Goal: Task Accomplishment & Management: Use online tool/utility

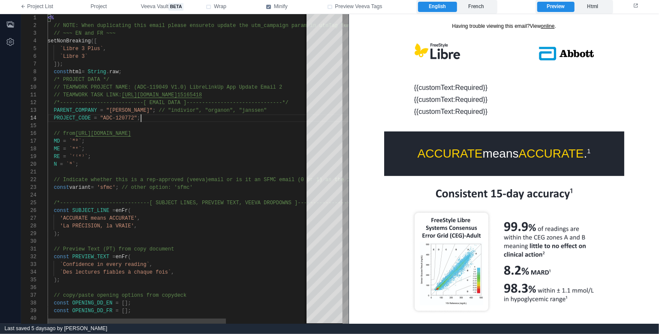
scroll to position [23, 93]
click at [235, 117] on div "PROJECT_CODE = "ADC-120772" ;" at bounding box center [240, 118] width 384 height 8
click at [202, 142] on div "MD = `ᴹᴰ` ;" at bounding box center [240, 142] width 384 height 8
type textarea "**********"
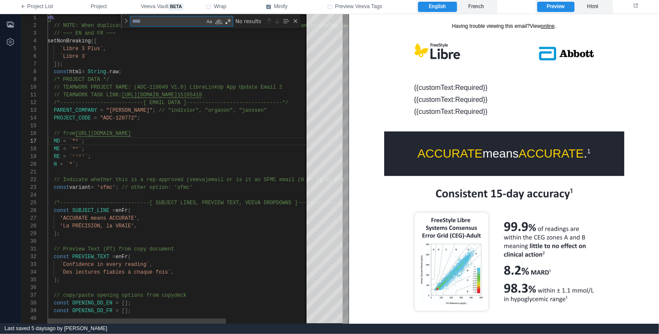
type textarea "*"
type textarea "**********"
type textarea "**"
type textarea "**********"
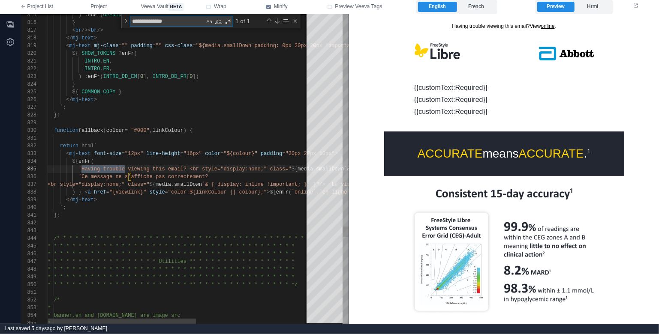
scroll to position [77, 77]
type textarea "*"
type textarea "**********"
type textarea "**"
type textarea "**********"
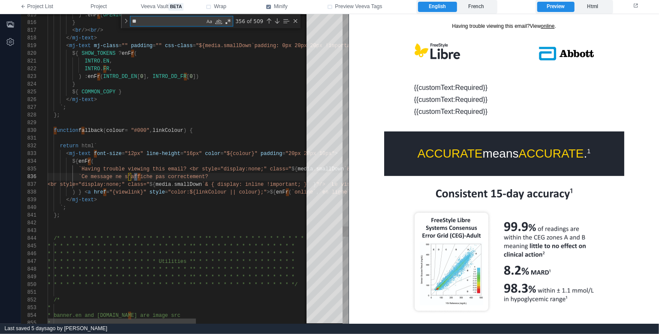
type textarea "***"
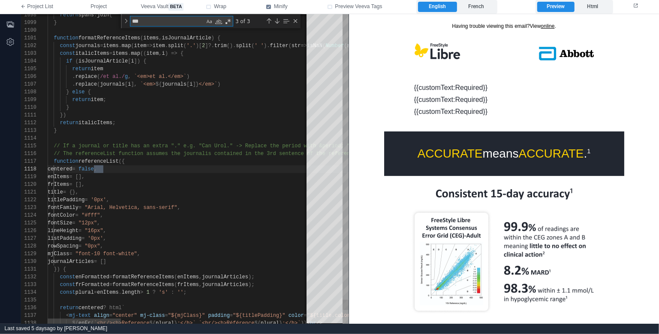
type textarea "**********"
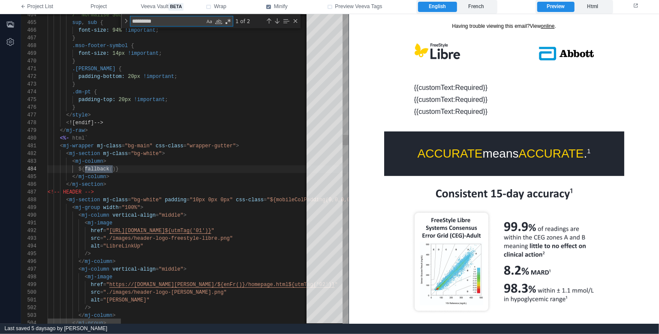
scroll to position [77, 65]
type textarea "*********"
click at [142, 183] on div "</ mj-section >" at bounding box center [514, 185] width 932 height 8
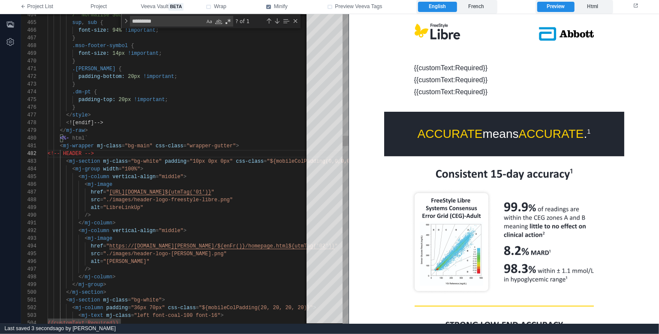
scroll to position [54, 56]
click at [200, 121] on div "< ![endif]-->" at bounding box center [514, 123] width 932 height 8
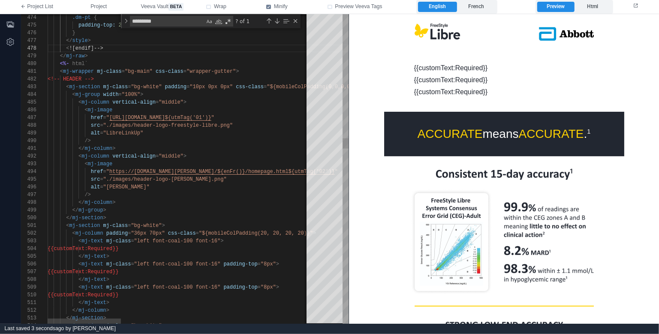
scroll to position [69, 43]
click at [230, 140] on div "/>" at bounding box center [514, 141] width 932 height 8
click at [124, 134] on span ""LibreLinkUp"" at bounding box center [123, 133] width 40 height 6
paste textarea "****"
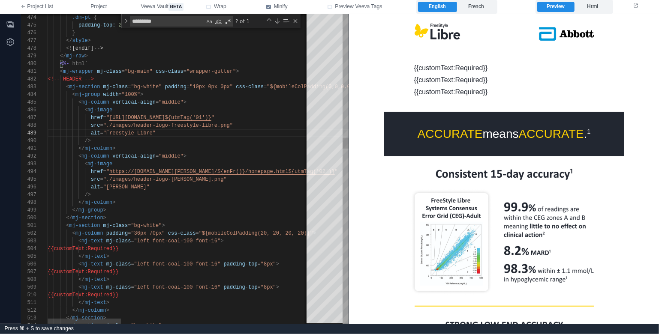
click at [133, 145] on div "</ mj-column >" at bounding box center [514, 149] width 932 height 8
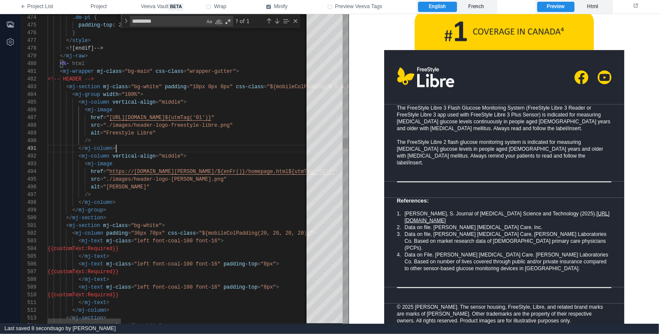
scroll to position [23, 238]
click at [287, 174] on div "href = " https://[DOMAIN_NAME][PERSON_NAME]/${enFr()}/homepage.html${utm Tag('0…" at bounding box center [514, 172] width 932 height 8
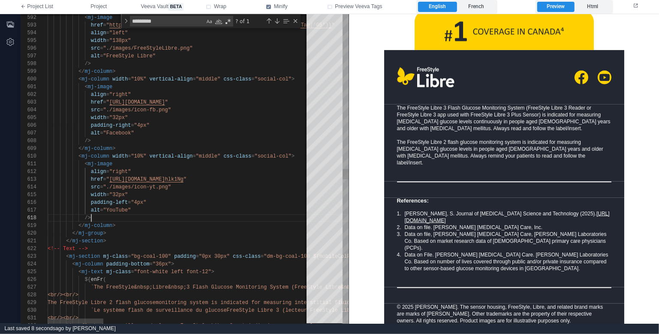
click at [188, 219] on div "/>" at bounding box center [661, 218] width 1226 height 8
click at [151, 230] on div "</ mj-group >" at bounding box center [661, 234] width 1226 height 8
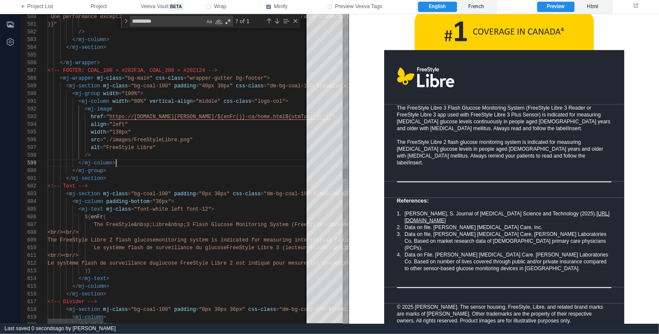
click at [180, 168] on div "</ mj-group >" at bounding box center [661, 171] width 1226 height 8
click at [177, 164] on div "</ mj-column >" at bounding box center [661, 163] width 1226 height 8
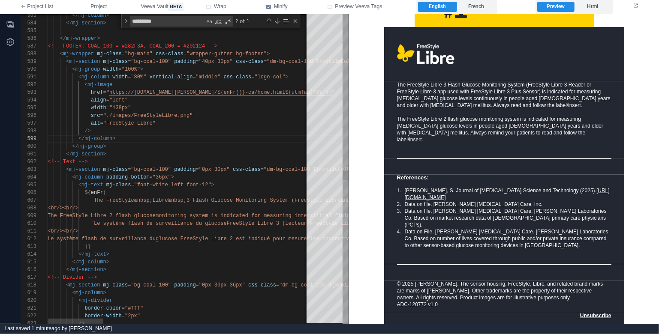
scroll to position [39, 58]
click at [168, 271] on div "</ mj-section >" at bounding box center [661, 270] width 1226 height 8
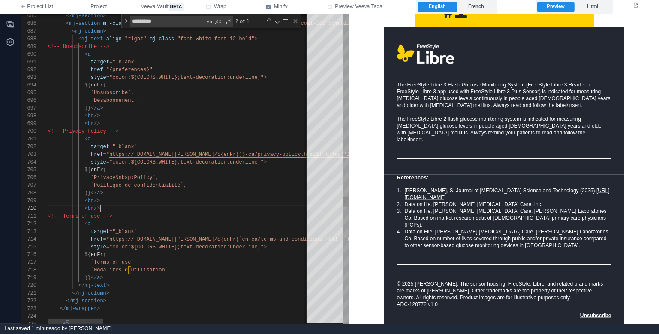
scroll to position [69, 53]
click at [136, 207] on div "< br />" at bounding box center [661, 209] width 1226 height 8
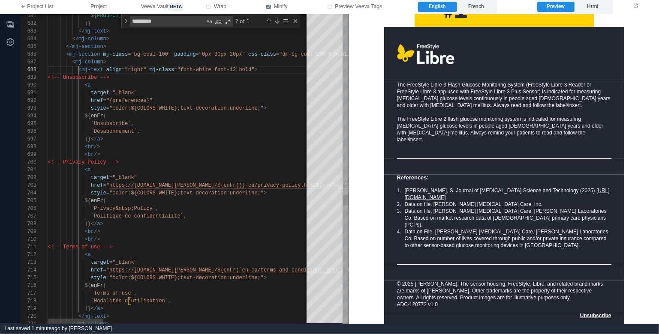
drag, startPoint x: 90, startPoint y: 62, endPoint x: 120, endPoint y: 64, distance: 30.1
click at [91, 62] on div "704 705 706 707 708 709 710 711 712 713 703 701 702 699 700 698 696 697 694 695…" at bounding box center [184, 169] width 327 height 310
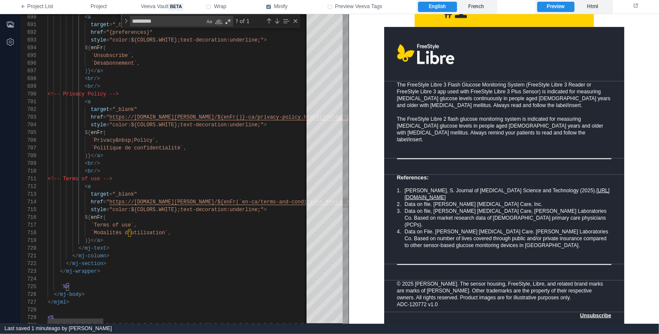
scroll to position [0, 62]
click at [130, 259] on div "</ mj-column >" at bounding box center [661, 256] width 1226 height 8
paste textarea "**********"
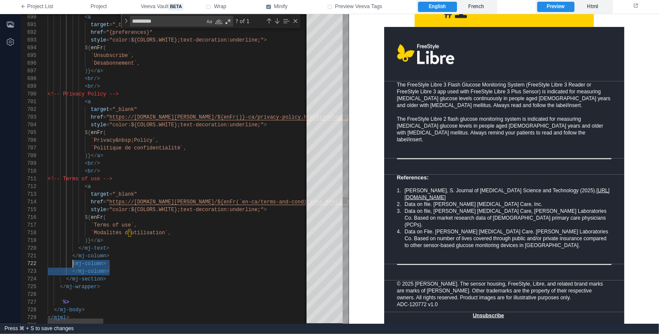
scroll to position [8, 25]
paste textarea "**********"
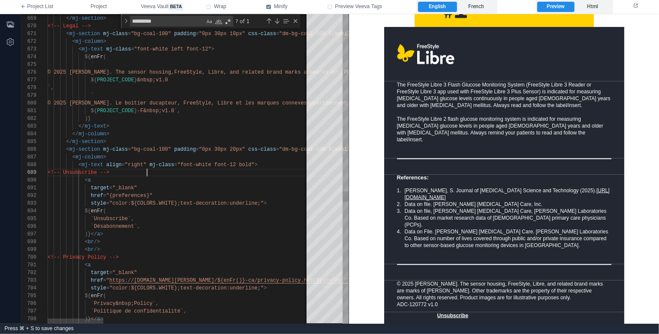
click at [162, 170] on div "<!-- Unsubscribe -->" at bounding box center [661, 173] width 1226 height 8
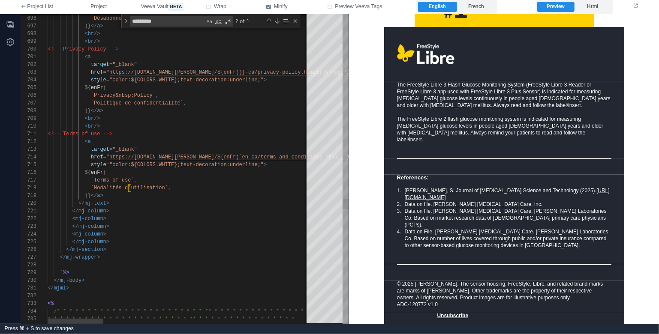
click at [138, 235] on div "< mj-column >" at bounding box center [661, 235] width 1226 height 8
paste textarea "**********"
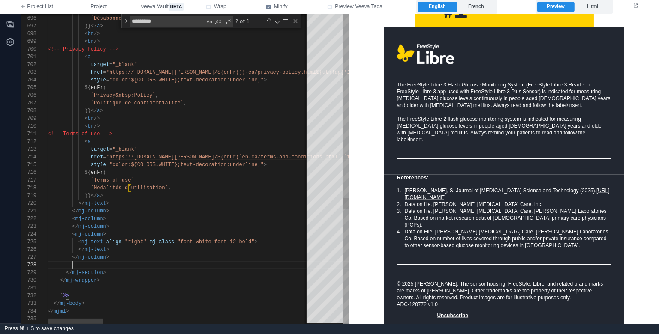
paste textarea "**********"
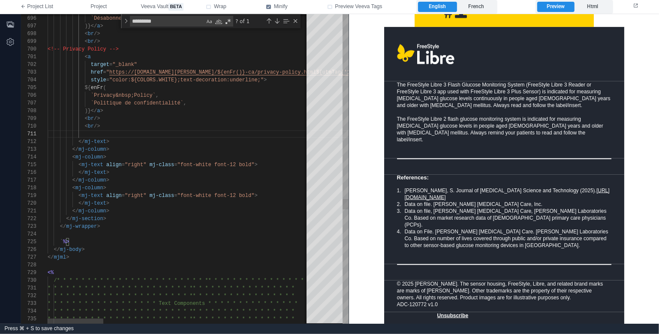
scroll to position [692, 0]
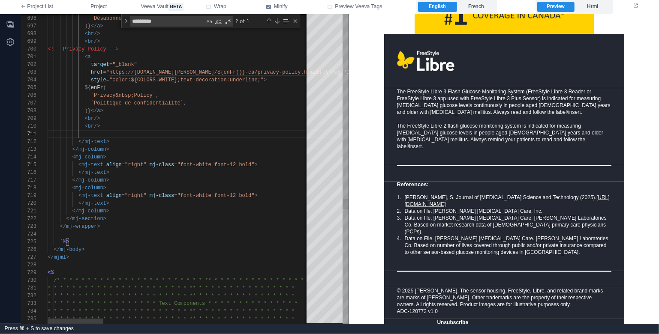
click at [287, 193] on div "< mj-text align = "right" mj-class = "font-white font-12 bold" >" at bounding box center [661, 196] width 1226 height 8
paste textarea "**********"
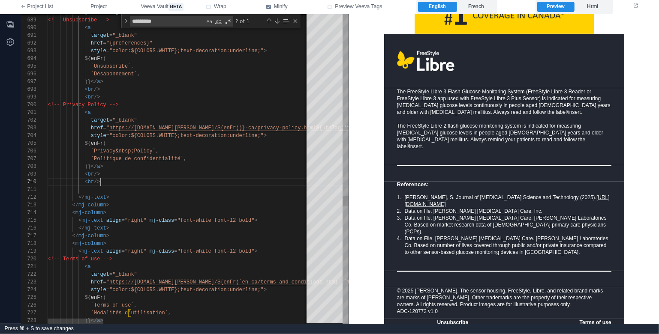
click at [243, 178] on div "< br />" at bounding box center [661, 182] width 1226 height 8
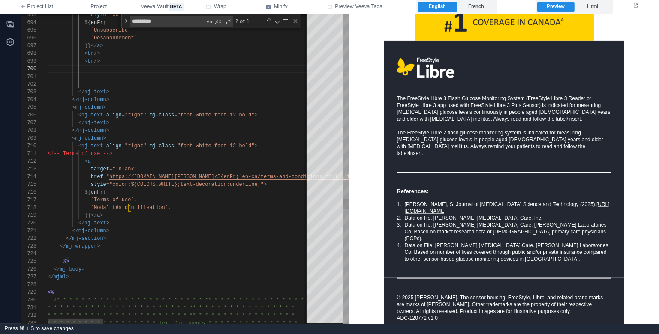
scroll to position [0, 0]
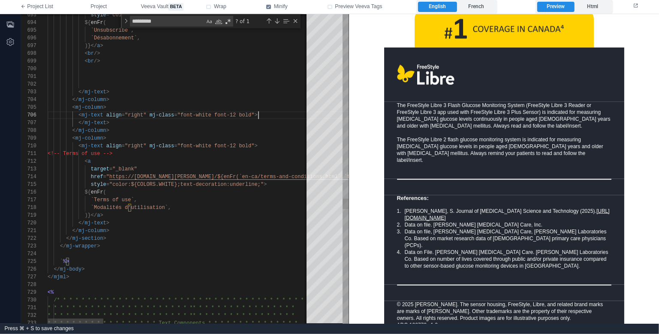
click at [275, 115] on div "< mj-text align = "right" mj-class = "font-white font-12 bold" >" at bounding box center [661, 115] width 1226 height 8
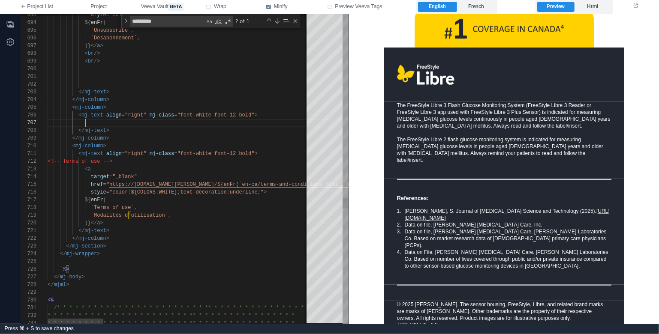
paste textarea "**********"
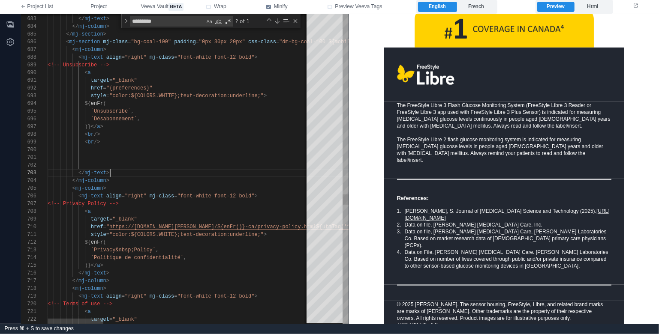
click at [212, 176] on div "</ mj-text >" at bounding box center [661, 173] width 1226 height 8
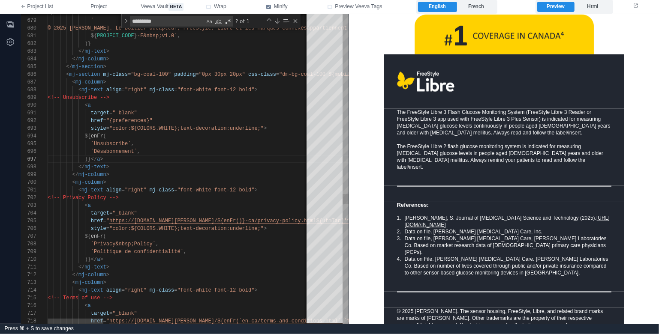
click at [138, 90] on span ""right"" at bounding box center [135, 90] width 21 height 6
click at [106, 90] on div "696 697 695 698 699 700 712 701 711 713 714 715 716 717 718 694 693 702 703 704…" at bounding box center [184, 169] width 327 height 310
click at [147, 182] on div "< mj-column >" at bounding box center [661, 183] width 1226 height 8
click at [133, 92] on span ""center"" at bounding box center [137, 90] width 25 height 6
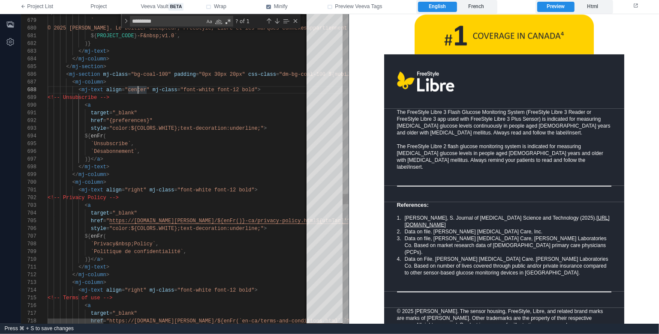
click at [136, 90] on span ""center"" at bounding box center [137, 90] width 25 height 6
click at [136, 188] on span ""right"" at bounding box center [135, 190] width 21 height 6
paste textarea "*"
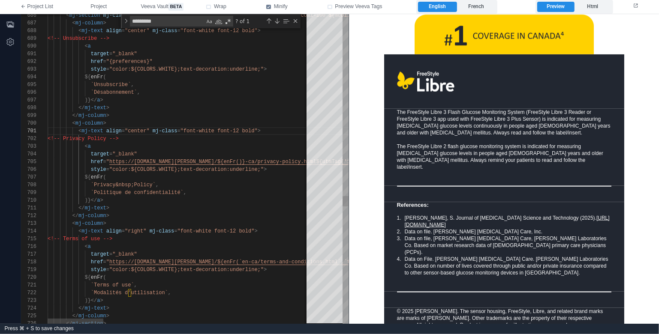
click at [137, 229] on span ""right"" at bounding box center [135, 231] width 21 height 6
paste textarea "*"
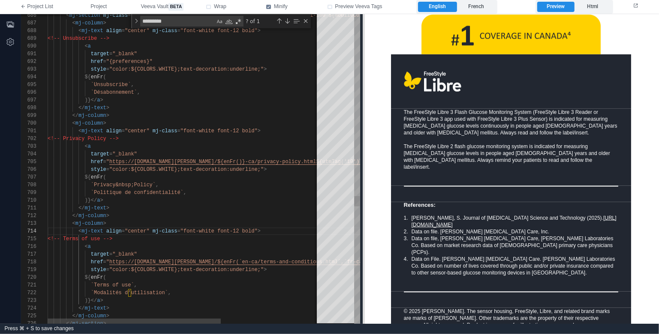
drag, startPoint x: 348, startPoint y: 246, endPoint x: 364, endPoint y: 258, distance: 19.8
click at [364, 258] on span at bounding box center [362, 169] width 5 height 310
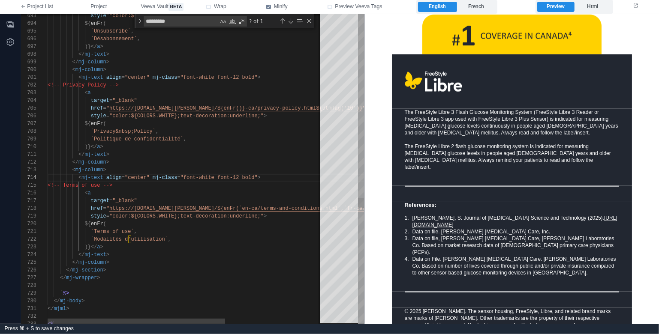
click at [194, 263] on div "</ mj-column >" at bounding box center [261, 263] width 427 height 8
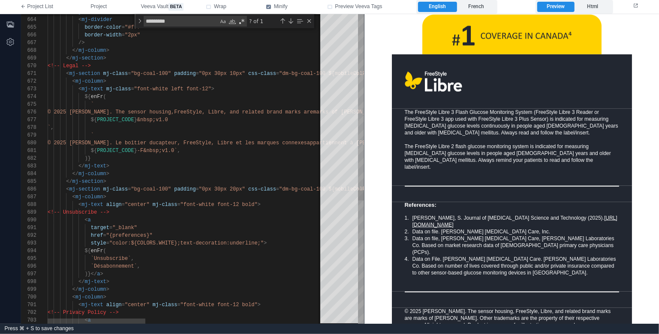
click at [154, 196] on div "< mj-column >" at bounding box center [435, 197] width 774 height 8
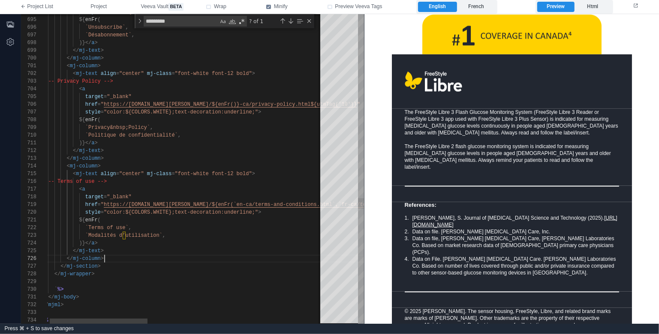
click at [130, 256] on div "</ mj-column >" at bounding box center [429, 259] width 774 height 8
paste textarea "**********"
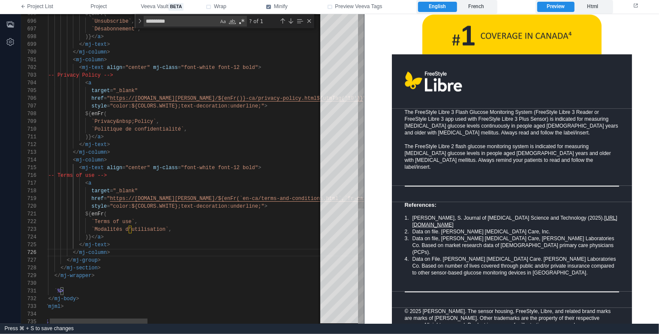
click at [156, 264] on div "</ mj-section >" at bounding box center [429, 268] width 774 height 8
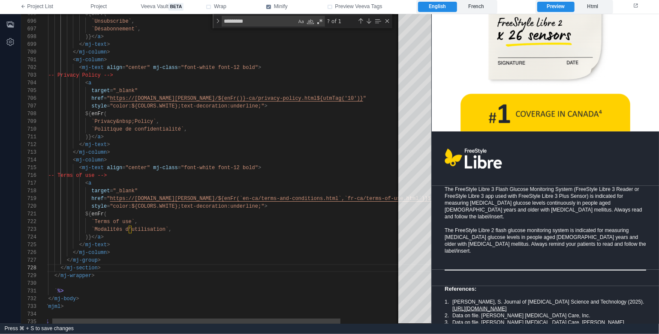
scroll to position [651, 0]
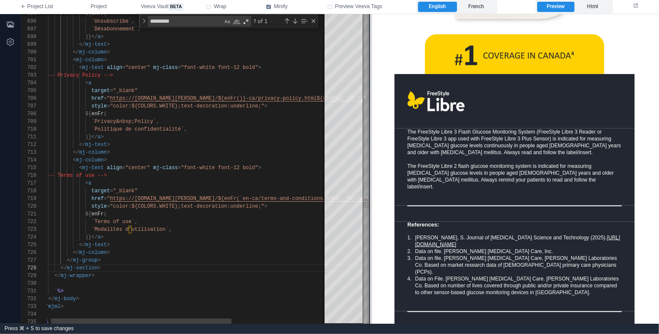
drag, startPoint x: 363, startPoint y: 232, endPoint x: 370, endPoint y: 282, distance: 49.7
click at [370, 282] on span at bounding box center [369, 169] width 5 height 310
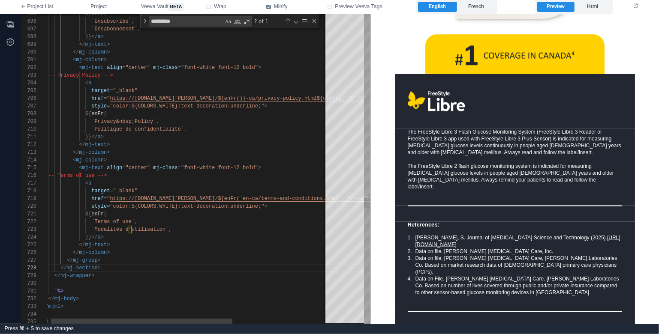
click at [192, 258] on div "</ mj-group >" at bounding box center [259, 261] width 434 height 8
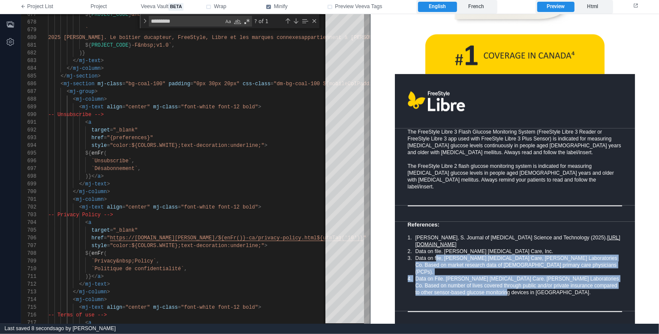
drag, startPoint x: 506, startPoint y: 265, endPoint x: 435, endPoint y: 236, distance: 76.5
click at [435, 236] on tbody "1. [PERSON_NAME] Journal of [MEDICAL_DATA] Science and Technology (2025). [URL]…" at bounding box center [515, 265] width 214 height 62
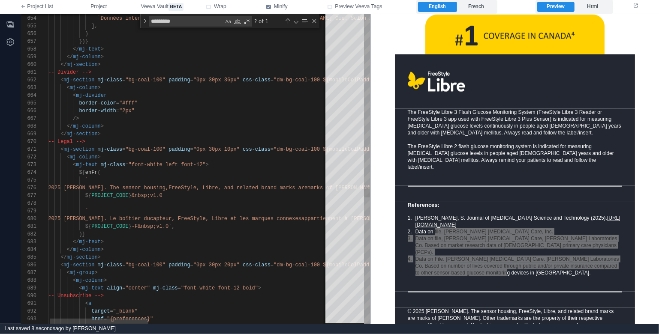
scroll to position [8, 43]
click at [141, 235] on div ")}" at bounding box center [441, 235] width 799 height 8
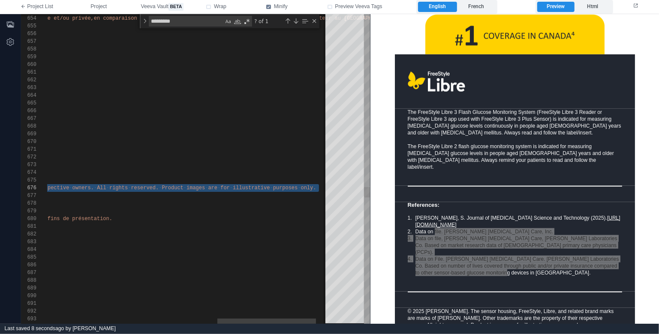
paste textarea "Editor content;Press Alt+F1 for Accessibility Options."
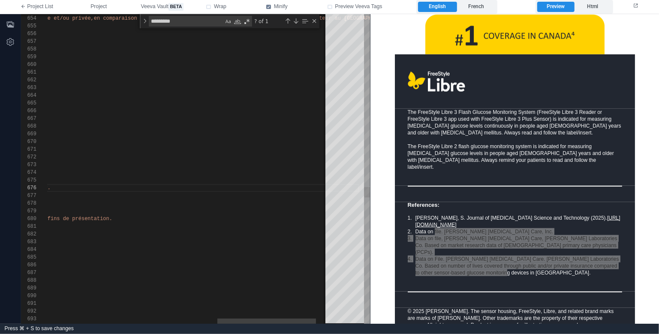
scroll to position [664, 0]
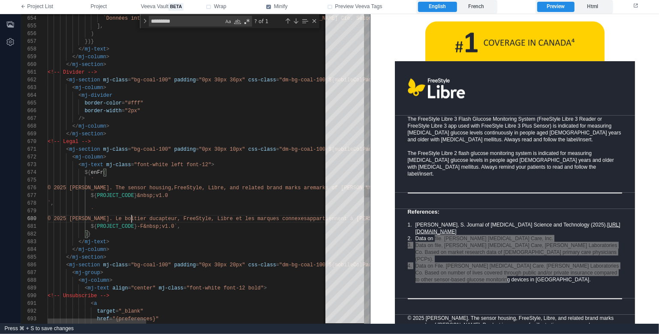
drag, startPoint x: 130, startPoint y: 219, endPoint x: 183, endPoint y: 221, distance: 52.8
click at [132, 219] on span "© 2025 [PERSON_NAME]. Le boîtier du" at bounding box center [102, 219] width 108 height 6
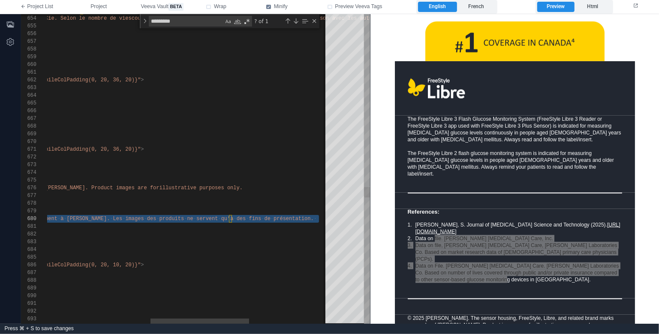
paste textarea "Editor content;Press Alt+F1 for Accessibility Options."
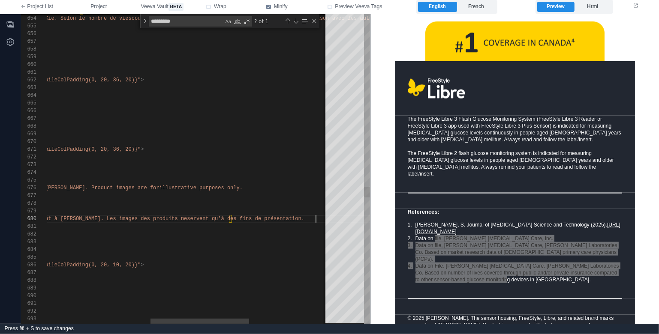
scroll to position [54, 563]
click at [486, 7] on label "French" at bounding box center [476, 7] width 39 height 10
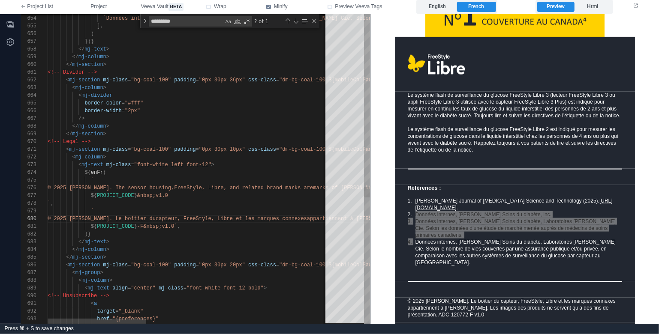
scroll to position [23, 62]
click at [170, 247] on div "</ mj-column >" at bounding box center [447, 250] width 799 height 8
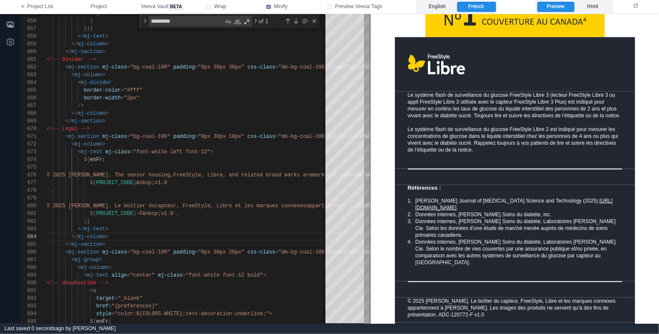
click at [483, 252] on div "Données internes, [PERSON_NAME] Soins du diabète, Laboratoires [PERSON_NAME] Ci…" at bounding box center [518, 251] width 207 height 27
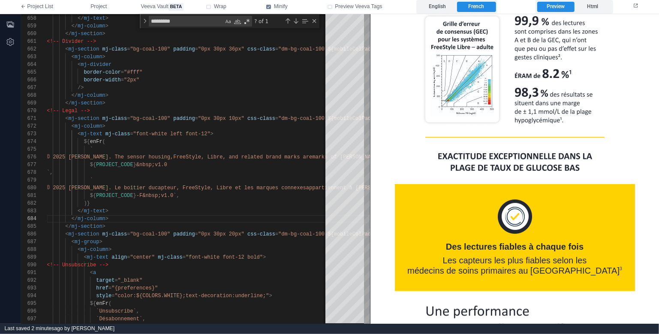
scroll to position [15, 0]
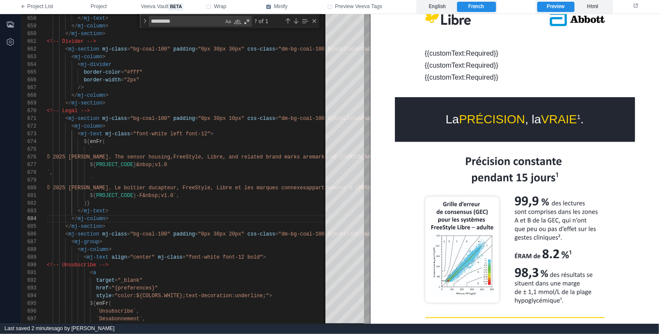
drag, startPoint x: 474, startPoint y: 108, endPoint x: 495, endPoint y: 129, distance: 29.7
click at [480, 111] on td "La PRÉCISION , la VRAIE 1 ." at bounding box center [515, 119] width 240 height 45
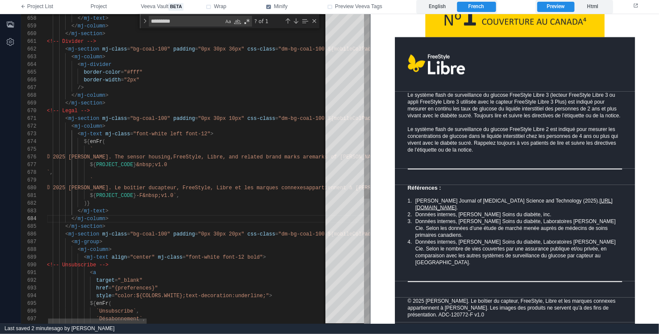
scroll to position [8, 96]
click at [207, 279] on div "target = "_blank"" at bounding box center [446, 281] width 799 height 8
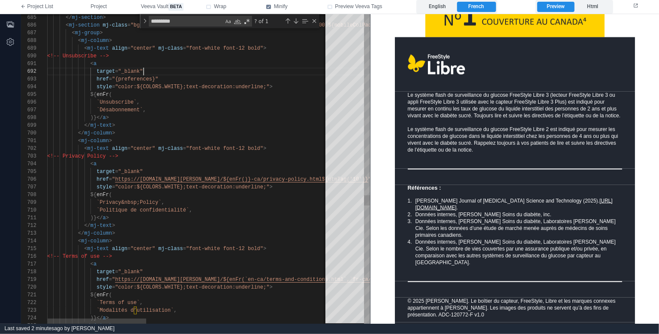
scroll to position [0, 62]
click at [213, 215] on div ")}</ a >" at bounding box center [446, 218] width 799 height 8
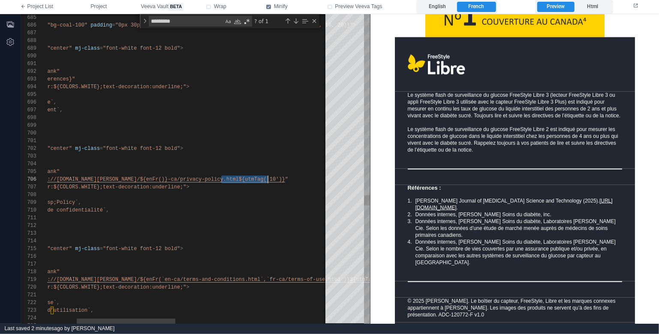
drag, startPoint x: 221, startPoint y: 178, endPoint x: 279, endPoint y: 177, distance: 57.9
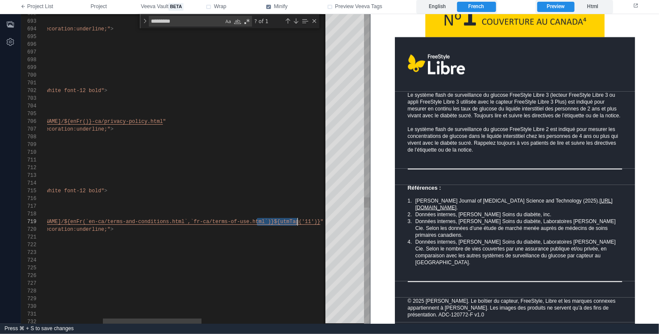
scroll to position [62, 415]
drag, startPoint x: 257, startPoint y: 221, endPoint x: 303, endPoint y: 220, distance: 45.9
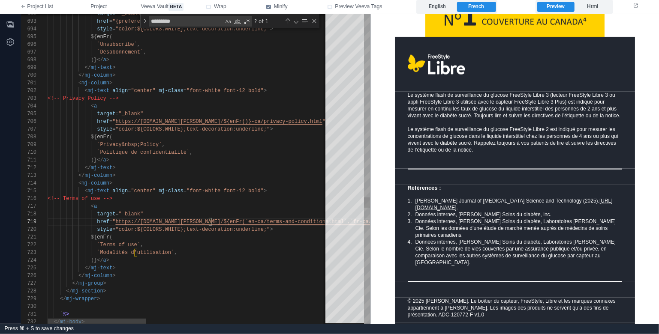
scroll to position [15, 129]
click at [226, 255] on div "`Modalités d’utilisation` ," at bounding box center [447, 253] width 799 height 8
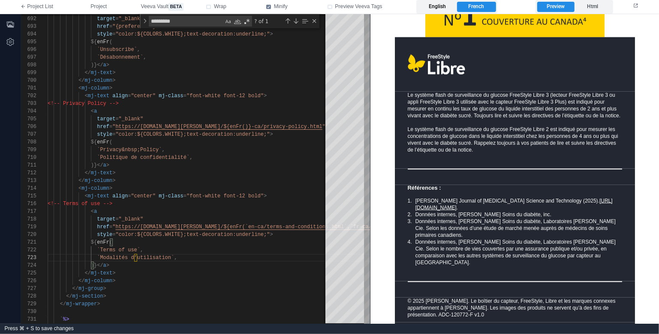
click at [443, 5] on label "English" at bounding box center [437, 7] width 39 height 10
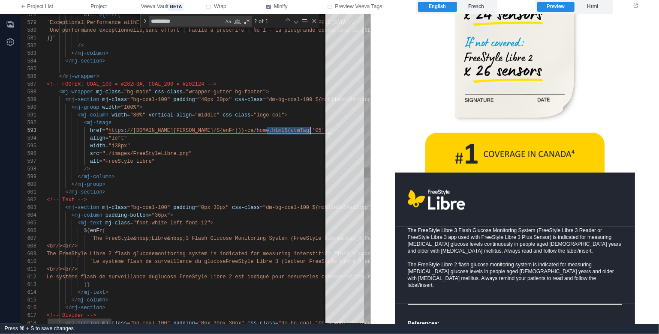
scroll to position [15, 266]
drag, startPoint x: 267, startPoint y: 130, endPoint x: 313, endPoint y: 129, distance: 46.7
click at [216, 159] on div "alt = "FreeStyle Libre"" at bounding box center [660, 162] width 1226 height 8
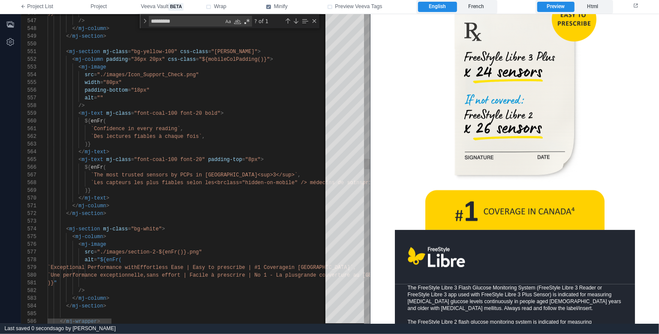
scroll to position [62, 43]
click at [203, 193] on div ")}" at bounding box center [661, 191] width 1226 height 8
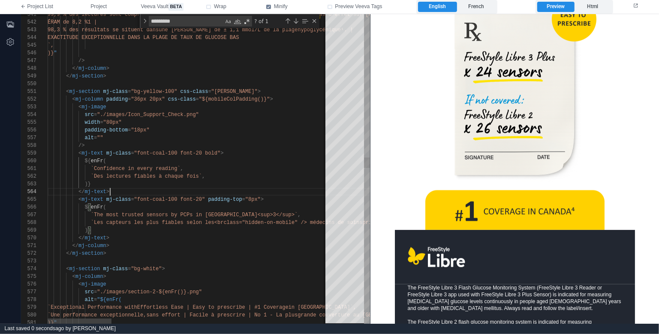
scroll to position [23, 62]
click at [194, 190] on div "</ mj-text >" at bounding box center [661, 192] width 1226 height 8
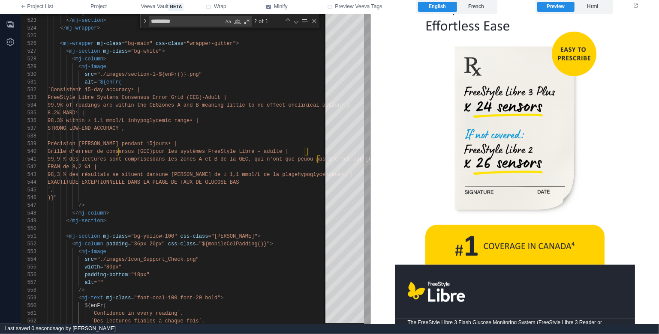
click at [509, 240] on img at bounding box center [515, 126] width 240 height 277
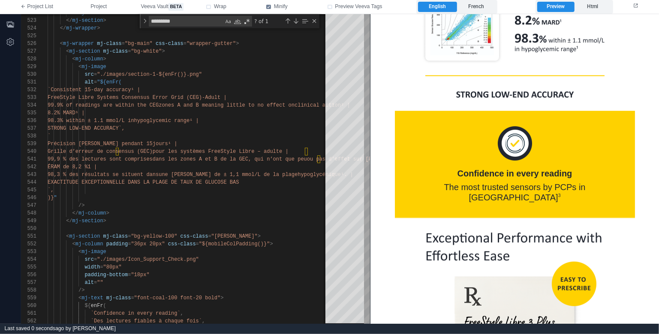
scroll to position [210, 0]
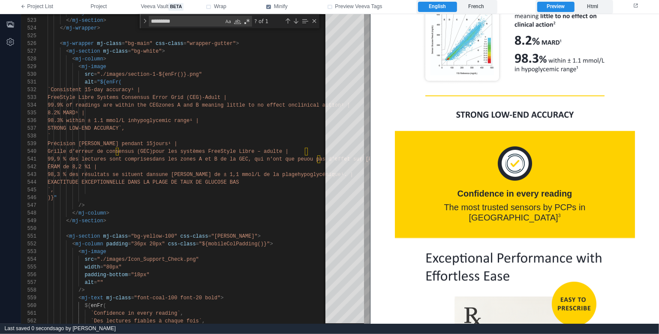
drag, startPoint x: 510, startPoint y: 160, endPoint x: 508, endPoint y: 144, distance: 16.3
click at [510, 160] on img at bounding box center [515, 163] width 34 height 34
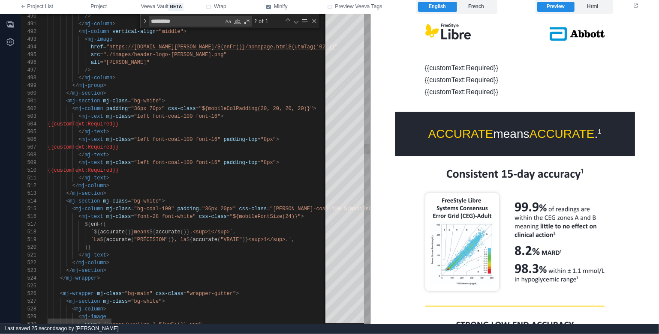
scroll to position [8, 133]
click at [179, 108] on span "css-class" at bounding box center [182, 109] width 28 height 6
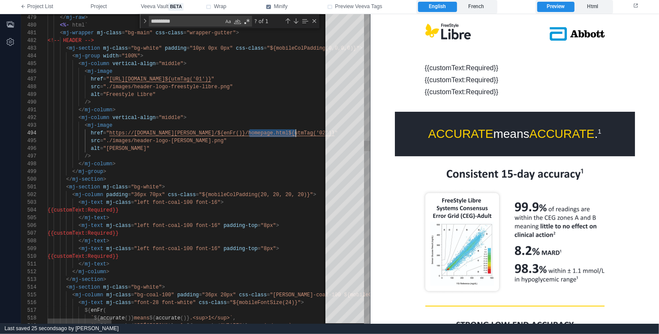
scroll to position [23, 248]
drag, startPoint x: 249, startPoint y: 132, endPoint x: 296, endPoint y: 132, distance: 47.6
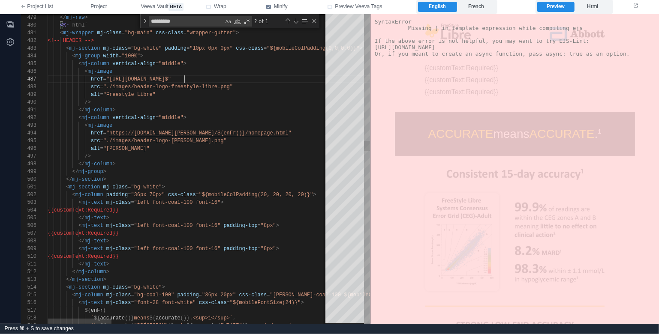
scroll to position [46, 133]
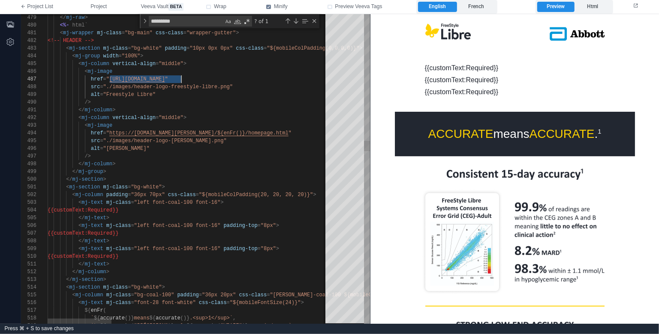
drag, startPoint x: 109, startPoint y: 80, endPoint x: 180, endPoint y: 78, distance: 70.7
paste textarea "**********"
click at [195, 100] on div "/>" at bounding box center [661, 103] width 1226 height 8
drag, startPoint x: 205, startPoint y: 78, endPoint x: 200, endPoint y: 78, distance: 5.6
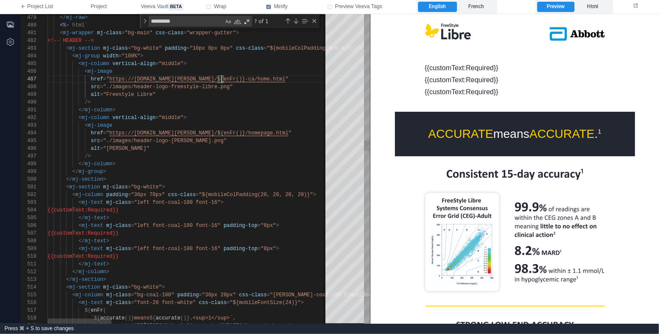
scroll to position [0, 68]
click at [225, 108] on div "</ mj-column >" at bounding box center [661, 110] width 1226 height 8
click at [452, 32] on img at bounding box center [455, 33] width 120 height 30
click at [480, 5] on label "French" at bounding box center [476, 7] width 39 height 10
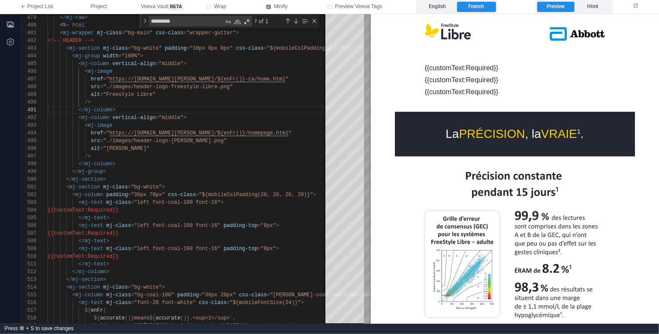
click at [449, 29] on img at bounding box center [455, 33] width 120 height 30
drag, startPoint x: 211, startPoint y: 134, endPoint x: 221, endPoint y: 132, distance: 10.4
click at [211, 134] on span "https://[DOMAIN_NAME][PERSON_NAME]/${enFr()}/homepage.html" at bounding box center [198, 133] width 179 height 6
click at [242, 127] on div "< mj-image" at bounding box center [661, 126] width 1226 height 8
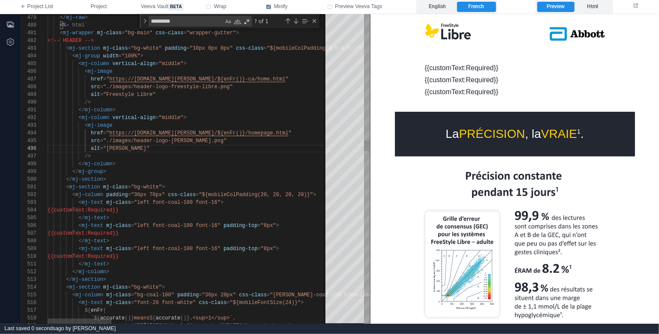
scroll to position [46, 43]
click at [213, 160] on div "</ mj-column >" at bounding box center [661, 164] width 1226 height 8
click at [316, 21] on div "Close (Escape)" at bounding box center [314, 21] width 7 height 7
click at [447, 5] on label "English" at bounding box center [437, 7] width 39 height 10
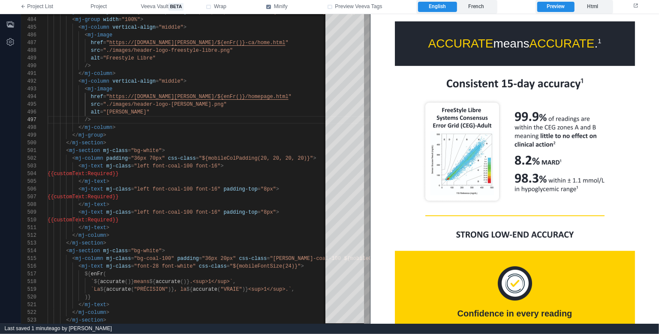
scroll to position [0, 0]
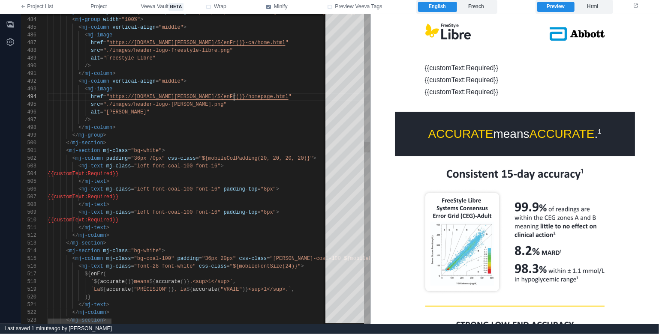
click at [234, 100] on div "href = " https://[DOMAIN_NAME][PERSON_NAME]/${enFr()}/homepage.html "" at bounding box center [661, 97] width 1226 height 8
click at [204, 114] on div "alt = "[PERSON_NAME]"" at bounding box center [661, 112] width 1226 height 8
click at [95, 8] on span "Project" at bounding box center [98, 7] width 16 height 8
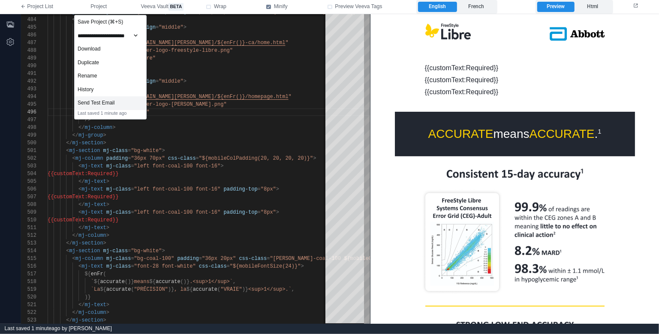
click at [136, 103] on div "Send Test Email" at bounding box center [111, 103] width 72 height 14
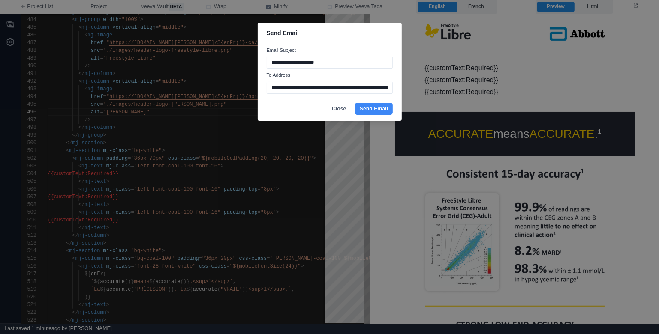
click at [337, 115] on footer "Close Send Email" at bounding box center [330, 109] width 144 height 24
click at [338, 111] on button "Close" at bounding box center [338, 109] width 23 height 12
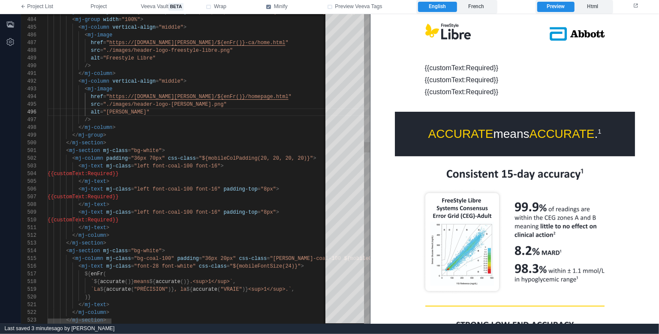
type textarea "**********"
click at [207, 176] on div "{{customText:Required}}" at bounding box center [661, 174] width 1226 height 8
click at [209, 178] on div "</ mj-text >" at bounding box center [661, 182] width 1226 height 8
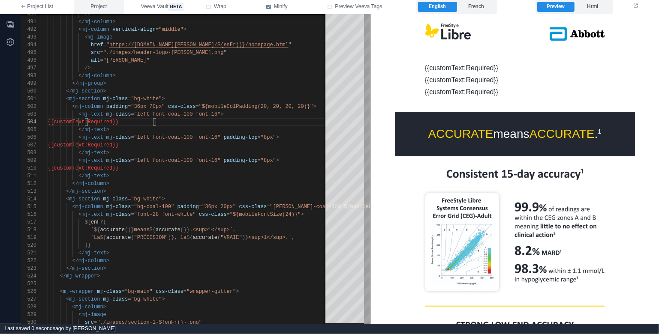
click at [106, 9] on span "Project" at bounding box center [98, 7] width 16 height 8
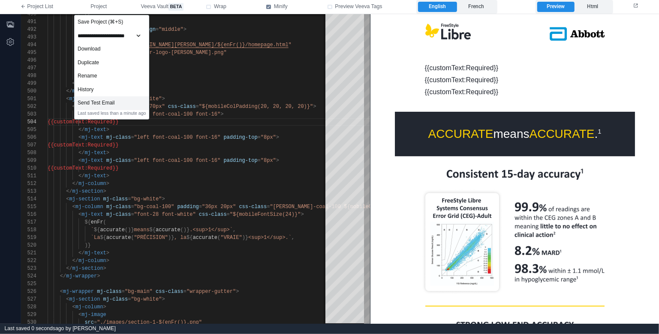
click at [130, 105] on div "Send Test Email" at bounding box center [112, 103] width 74 height 14
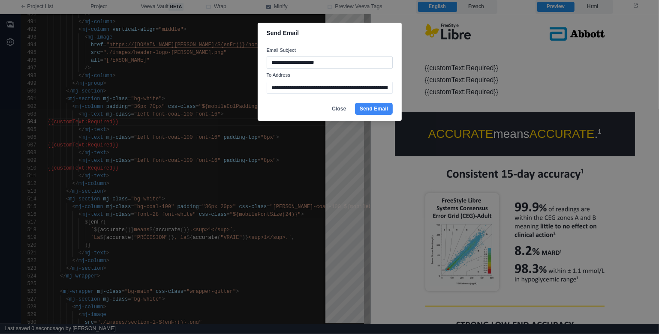
drag, startPoint x: 320, startPoint y: 60, endPoint x: 307, endPoint y: 62, distance: 12.9
click at [307, 62] on input "**********" at bounding box center [330, 63] width 126 height 12
click at [303, 65] on input "**********" at bounding box center [330, 63] width 126 height 12
drag, startPoint x: 303, startPoint y: 63, endPoint x: 346, endPoint y: 63, distance: 42.4
click at [345, 63] on input "**********" at bounding box center [330, 63] width 126 height 12
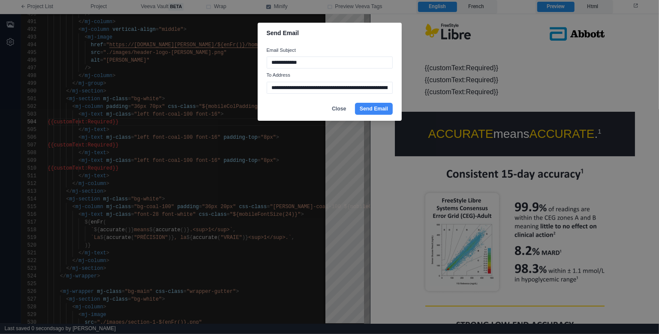
drag, startPoint x: 280, startPoint y: 62, endPoint x: 263, endPoint y: 62, distance: 16.7
click at [263, 62] on div "**********" at bounding box center [330, 71] width 144 height 54
click at [329, 61] on input "**********" at bounding box center [330, 63] width 126 height 12
type input "**********"
click at [378, 111] on button "Send Email" at bounding box center [373, 109] width 37 height 12
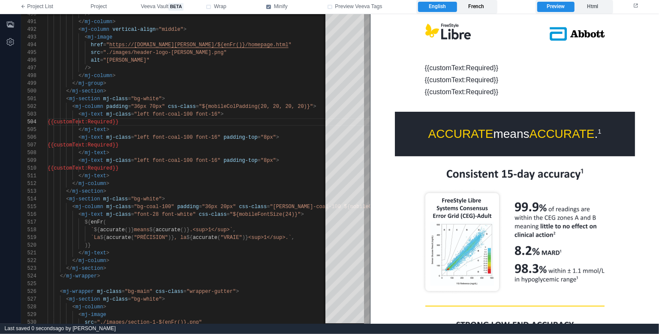
click at [475, 9] on label "French" at bounding box center [476, 7] width 39 height 10
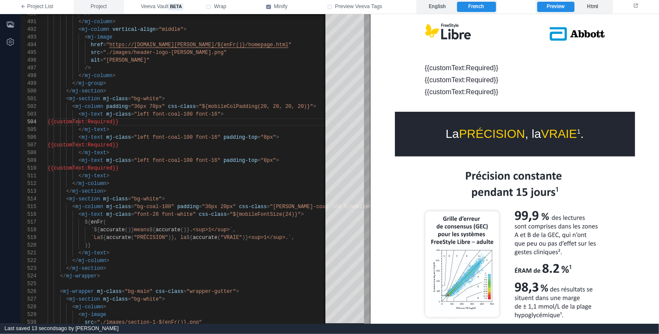
click at [109, 8] on button "Project" at bounding box center [99, 7] width 50 height 14
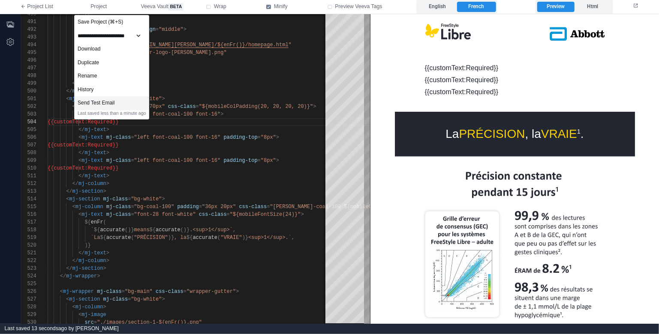
click at [129, 103] on div "Send Test Email" at bounding box center [112, 103] width 74 height 14
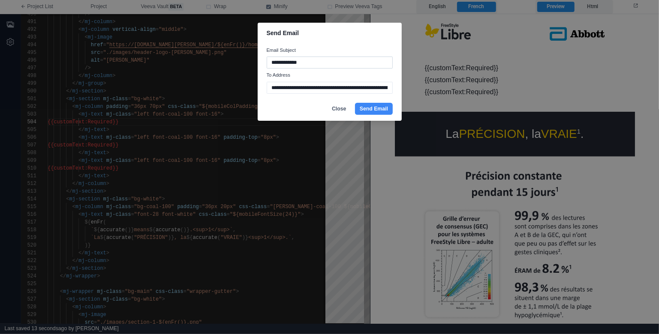
click at [309, 62] on input "**********" at bounding box center [330, 63] width 126 height 12
type input "**********"
click at [368, 109] on button "Send Email" at bounding box center [373, 109] width 37 height 12
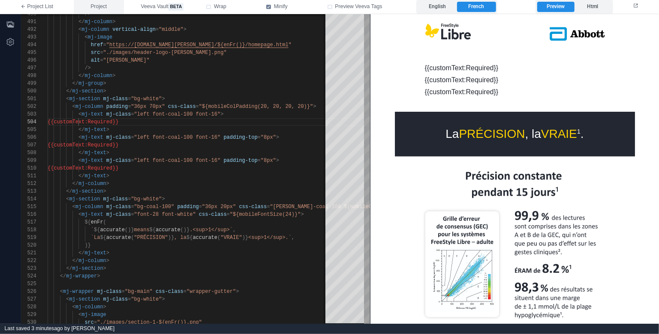
click at [107, 4] on span "Project" at bounding box center [98, 7] width 16 height 8
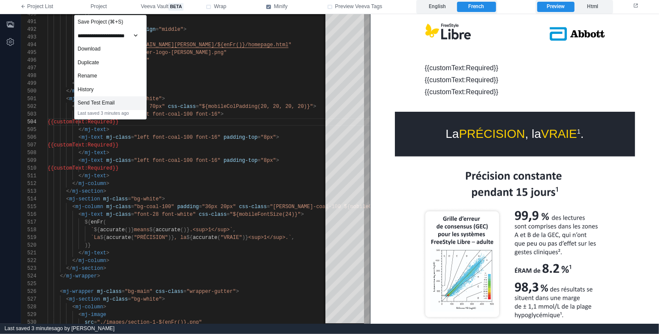
click at [118, 104] on div "Send Test Email" at bounding box center [111, 103] width 72 height 14
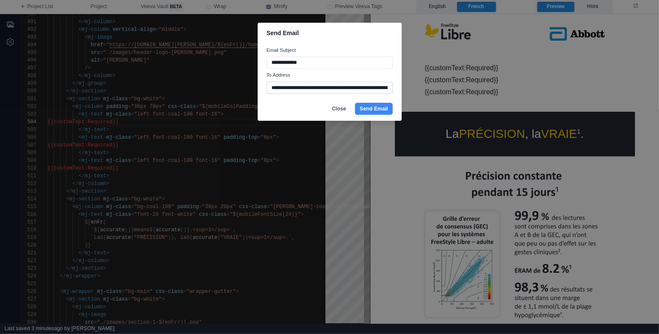
click at [315, 89] on input "**********" at bounding box center [330, 88] width 126 height 12
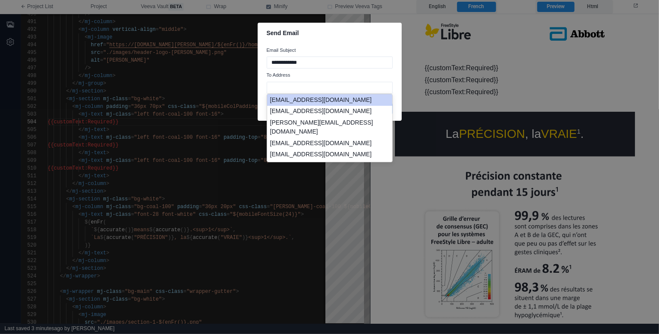
click at [339, 106] on li "[EMAIL_ADDRESS][DOMAIN_NAME]" at bounding box center [329, 100] width 125 height 12
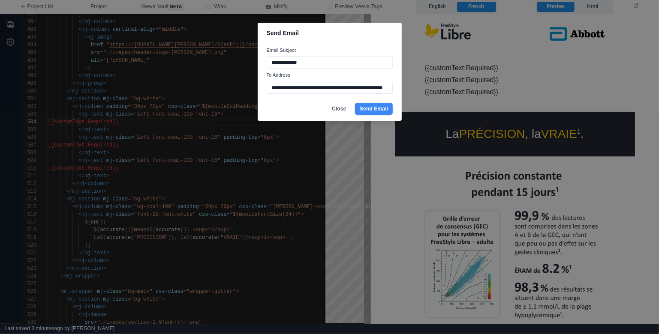
type input "**********"
click at [381, 108] on button "Send Email" at bounding box center [373, 109] width 37 height 12
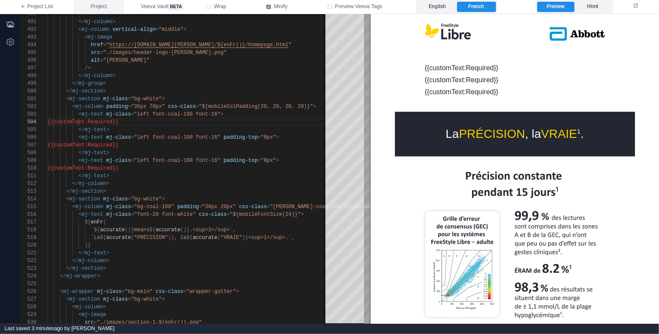
click at [96, 8] on span "Project" at bounding box center [98, 7] width 16 height 8
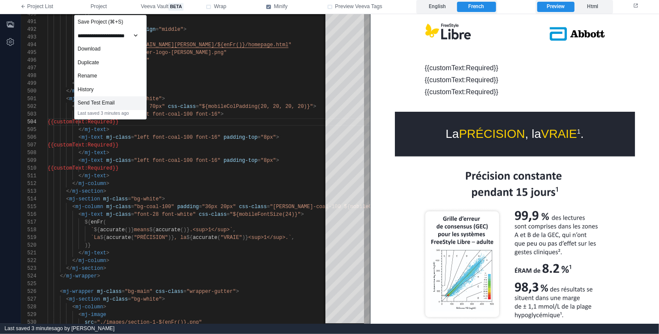
click at [128, 104] on div "Send Test Email" at bounding box center [111, 103] width 72 height 14
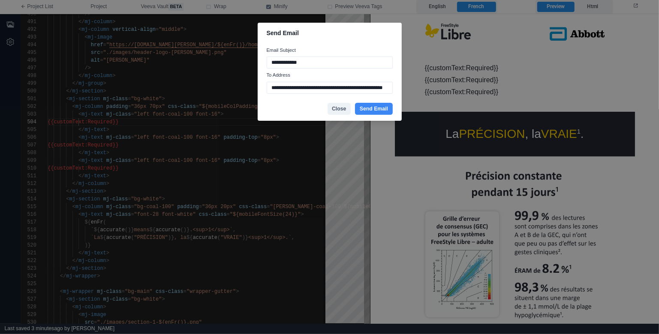
type input "**********"
click at [338, 111] on button "Close" at bounding box center [338, 109] width 23 height 12
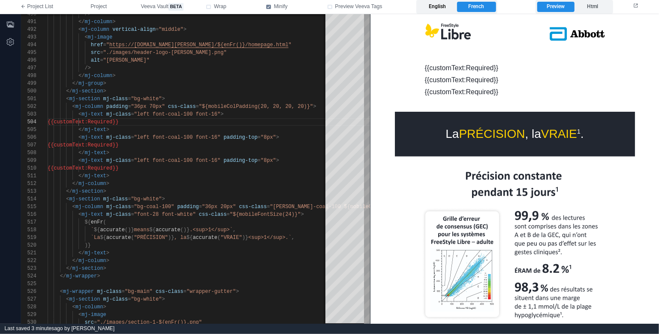
click at [437, 9] on label "English" at bounding box center [437, 7] width 39 height 10
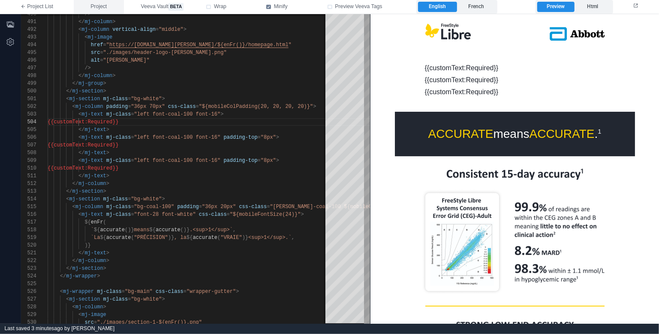
click at [106, 6] on span "Project" at bounding box center [98, 7] width 16 height 8
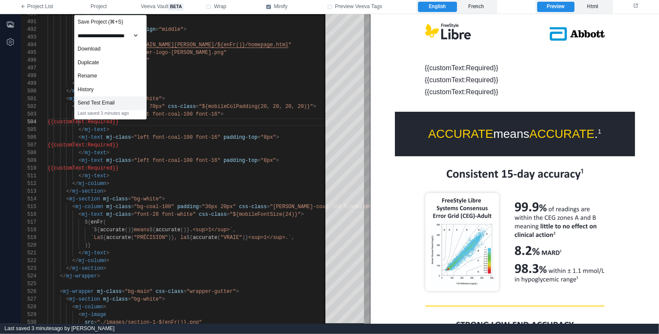
click at [126, 98] on div "Send Test Email" at bounding box center [111, 103] width 72 height 14
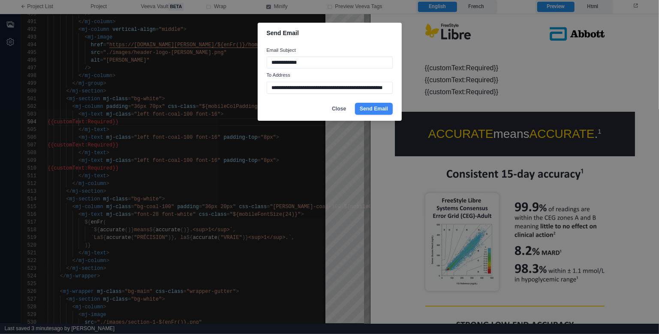
click at [380, 111] on button "Send Email" at bounding box center [373, 109] width 37 height 12
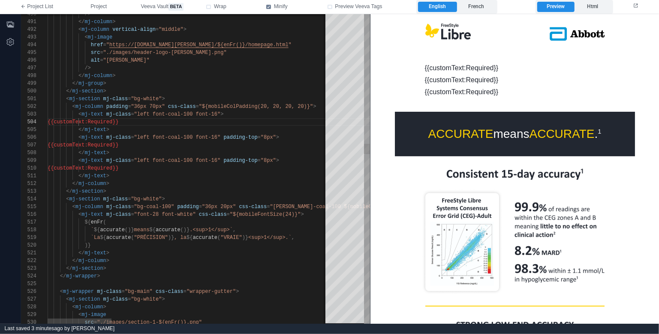
type textarea "**********"
click at [183, 86] on div "</ mj-group >" at bounding box center [661, 84] width 1226 height 8
click at [178, 65] on div "/>" at bounding box center [661, 68] width 1226 height 8
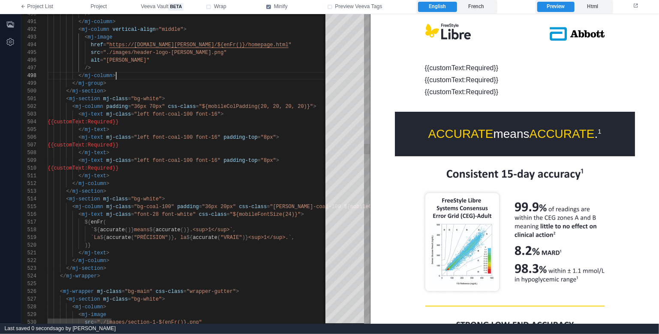
click at [137, 78] on div "</ mj-column >" at bounding box center [661, 76] width 1226 height 8
click at [137, 82] on div "</ mj-group >" at bounding box center [661, 84] width 1226 height 8
